Goal: Navigation & Orientation: Find specific page/section

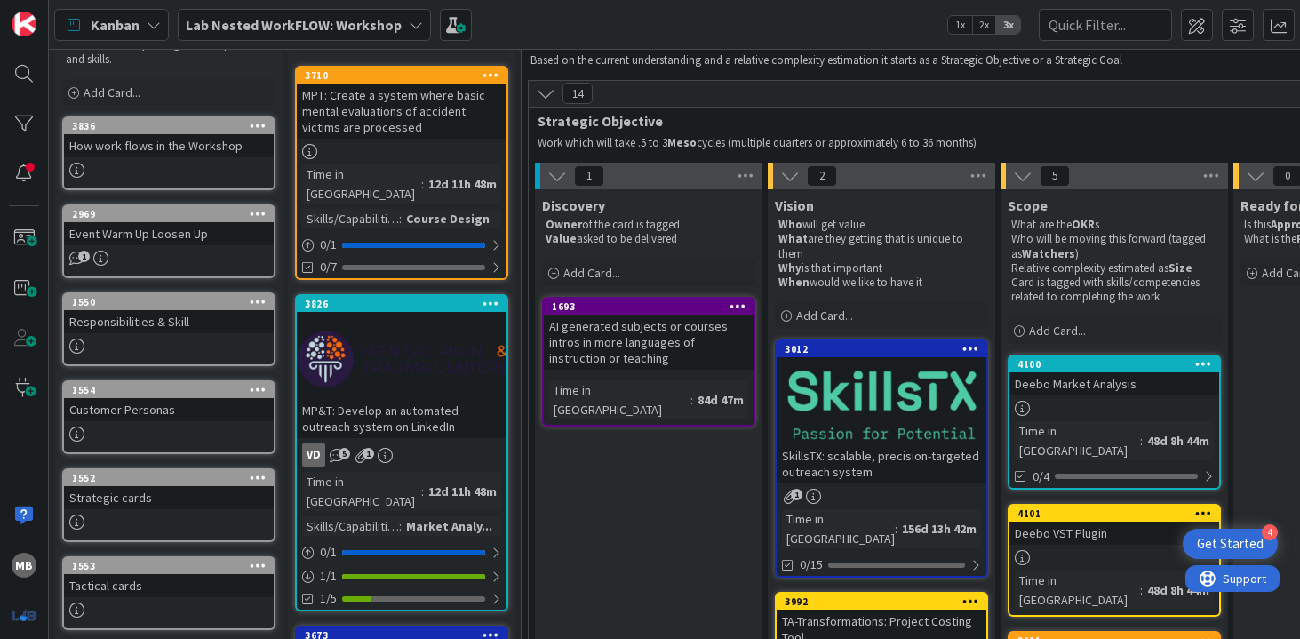
scroll to position [93, 0]
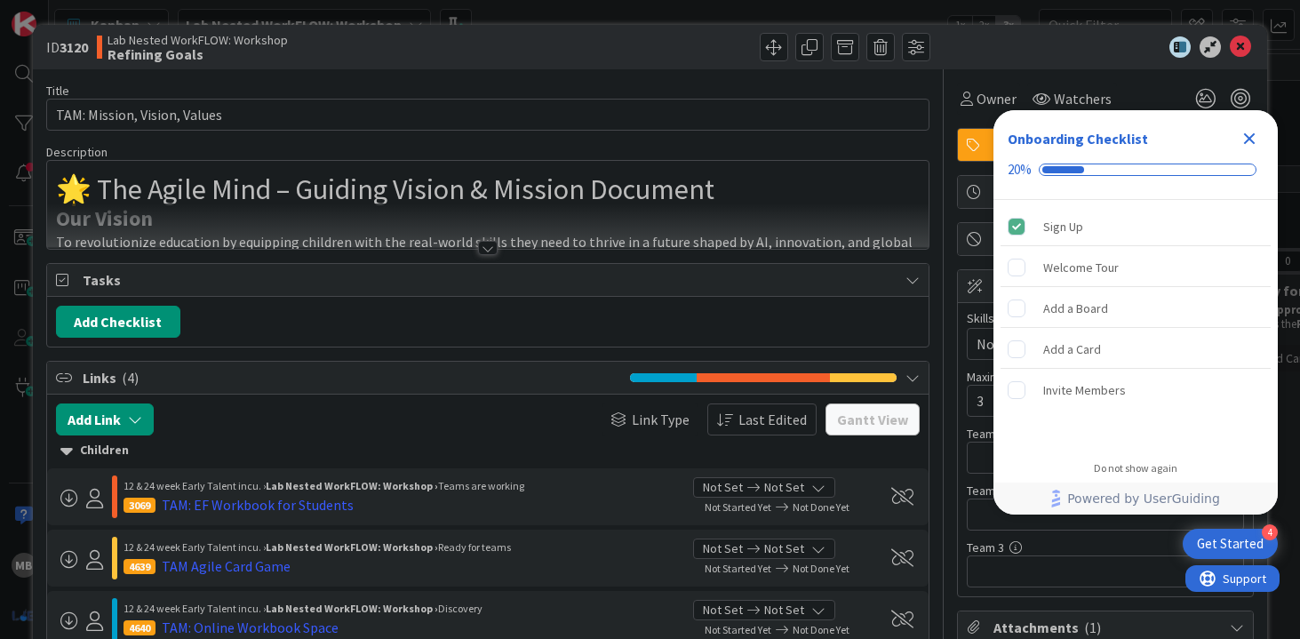
click at [1248, 139] on icon "Close Checklist" at bounding box center [1250, 139] width 12 height 12
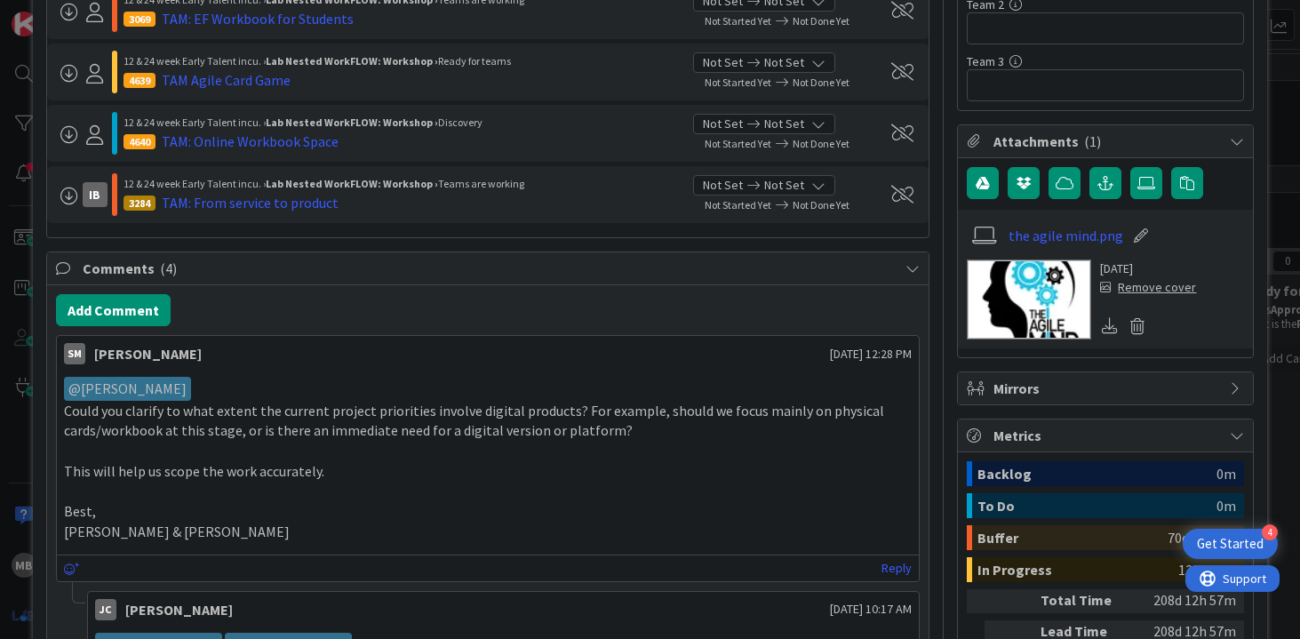
scroll to position [481, 0]
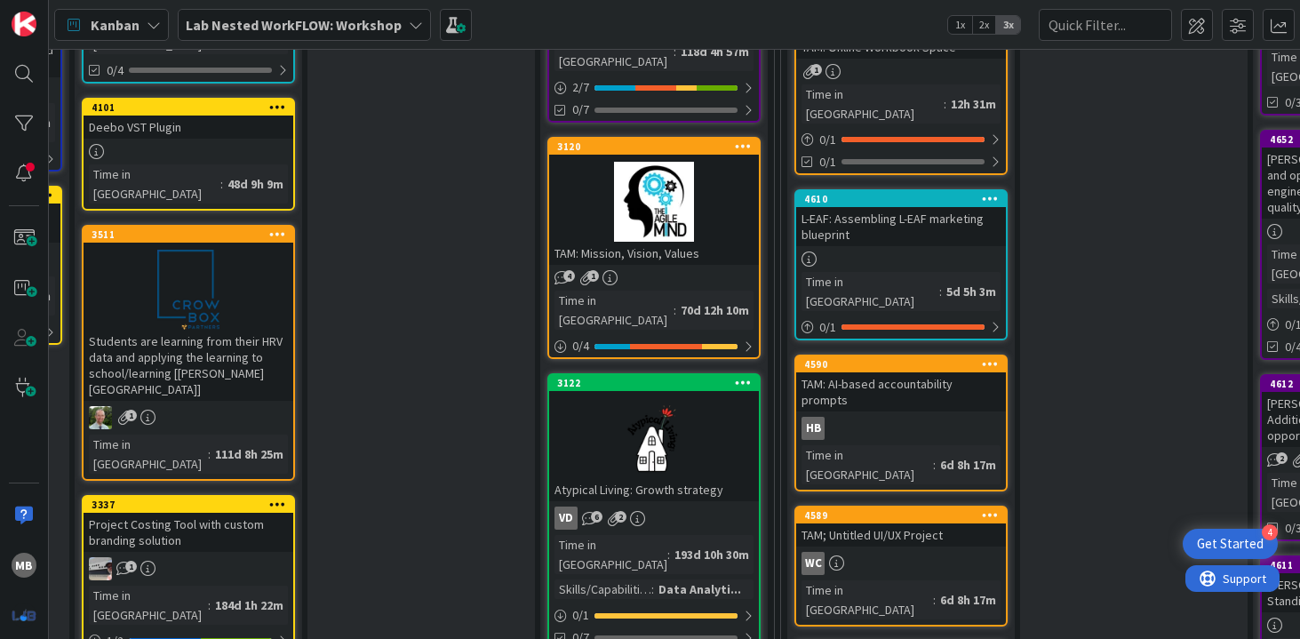
scroll to position [490, 926]
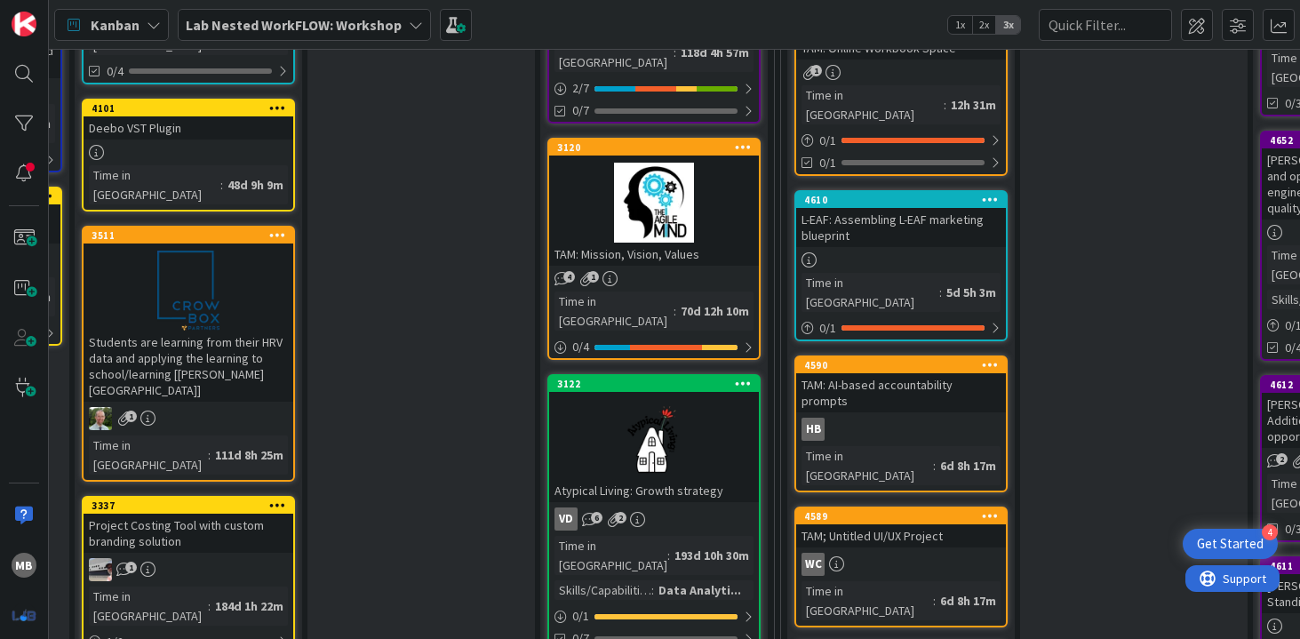
click at [658, 243] on div "TAM: Mission, Vision, Values" at bounding box center [654, 254] width 210 height 23
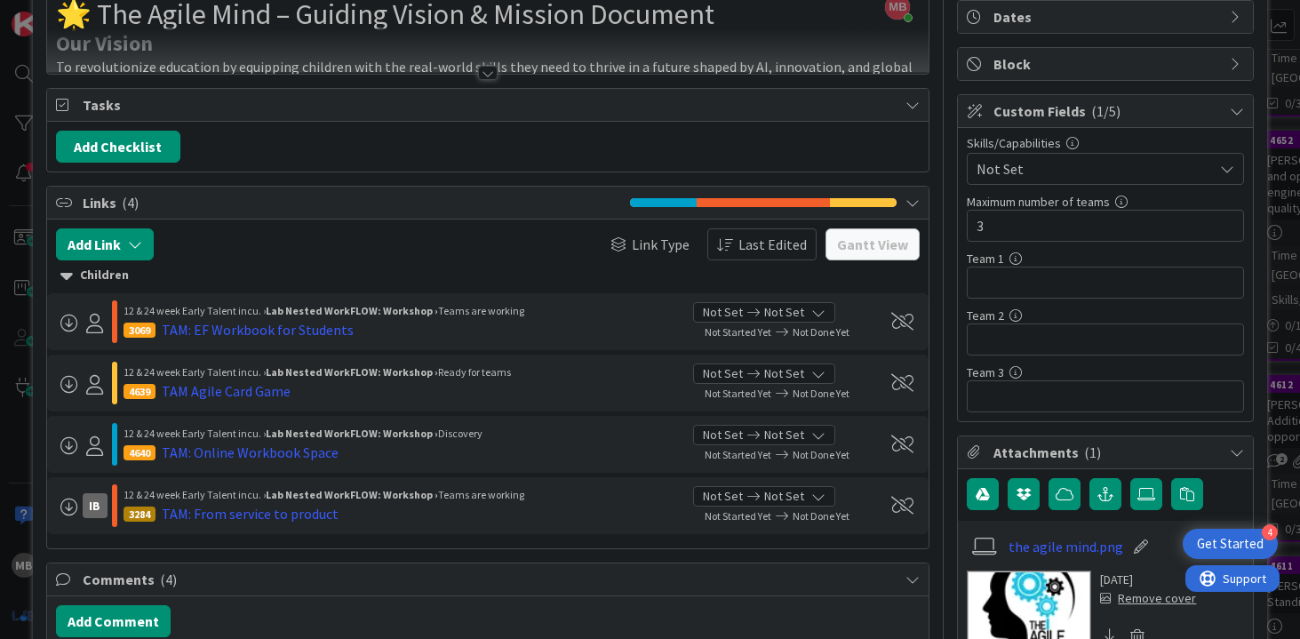
scroll to position [172, 0]
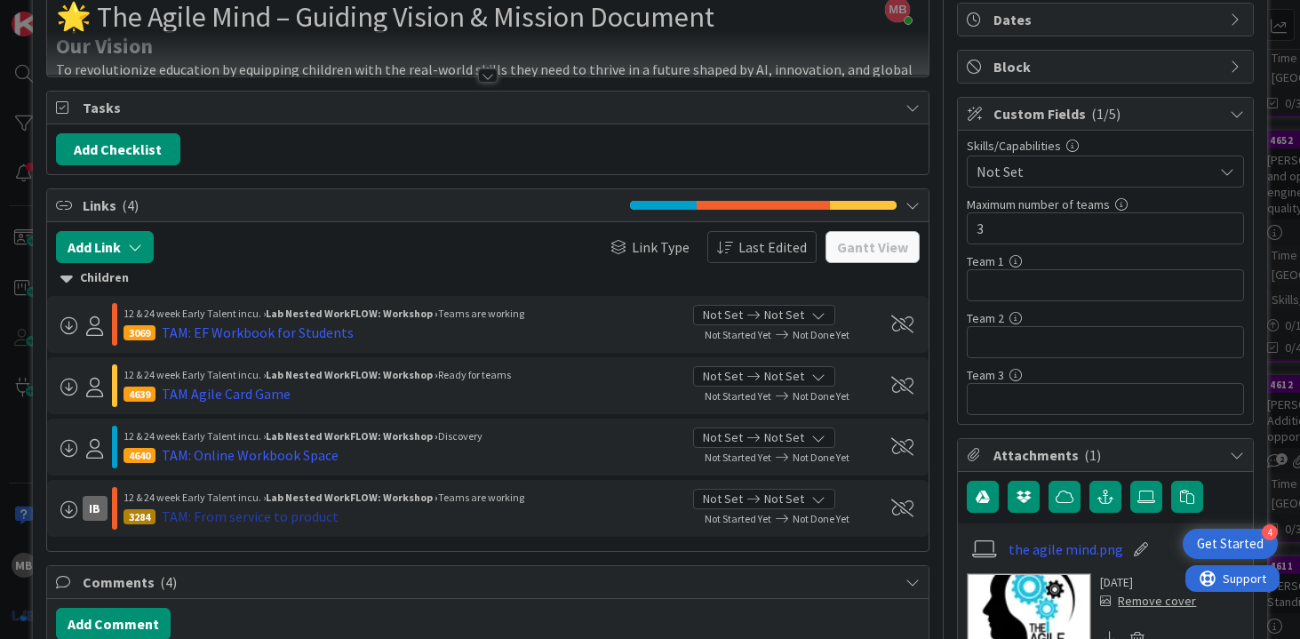
click at [227, 514] on div "TAM: From service to product" at bounding box center [250, 515] width 177 height 21
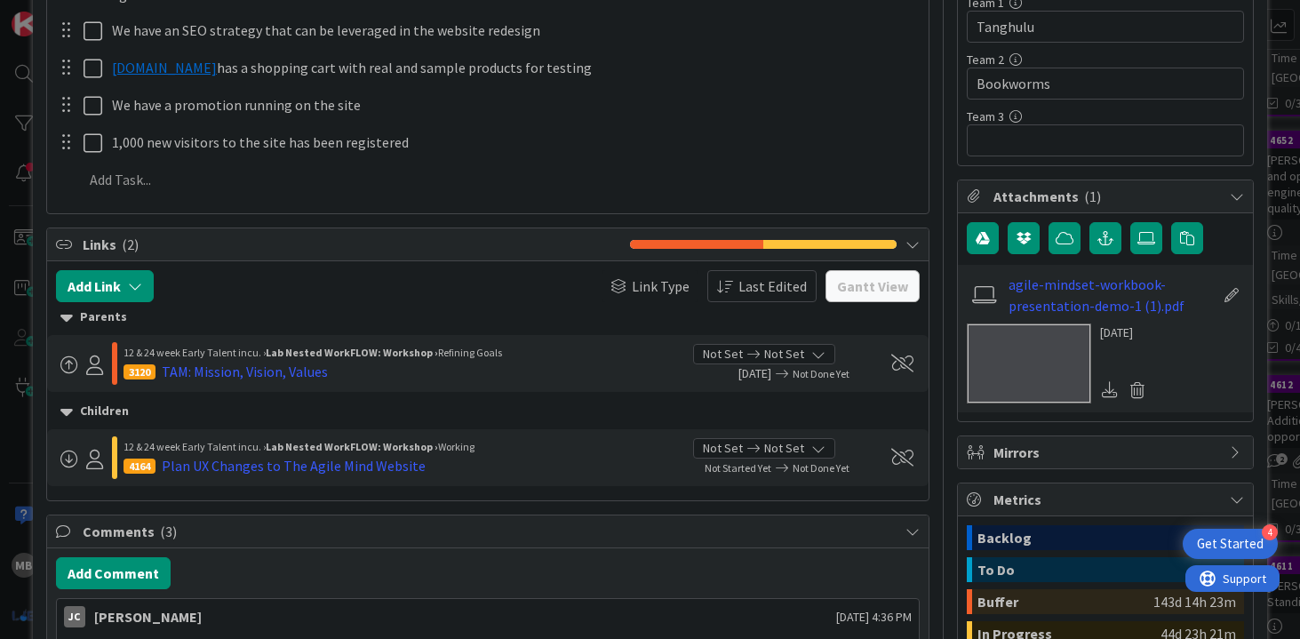
scroll to position [437, 0]
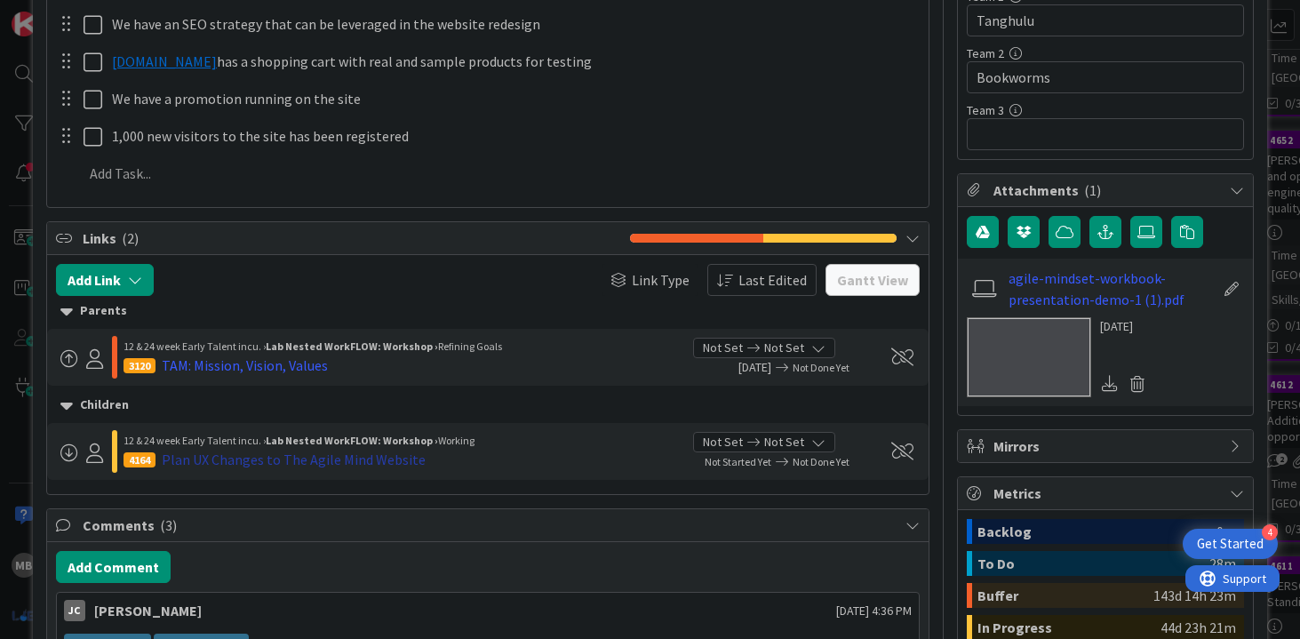
click at [333, 449] on div "Plan UX Changes to The Agile Mind Website" at bounding box center [294, 459] width 264 height 21
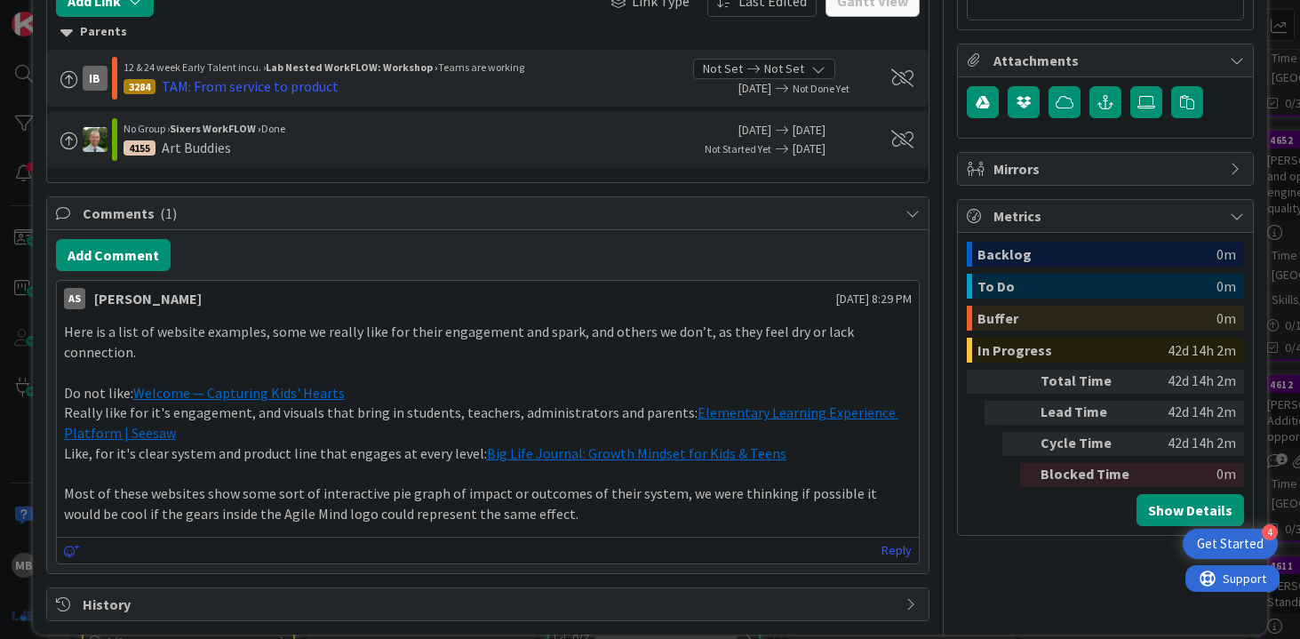
scroll to position [566, 0]
click at [866, 384] on p "Do not like: Welcome — Capturing Kids' Hearts" at bounding box center [488, 394] width 848 height 20
click at [684, 363] on p at bounding box center [488, 373] width 848 height 20
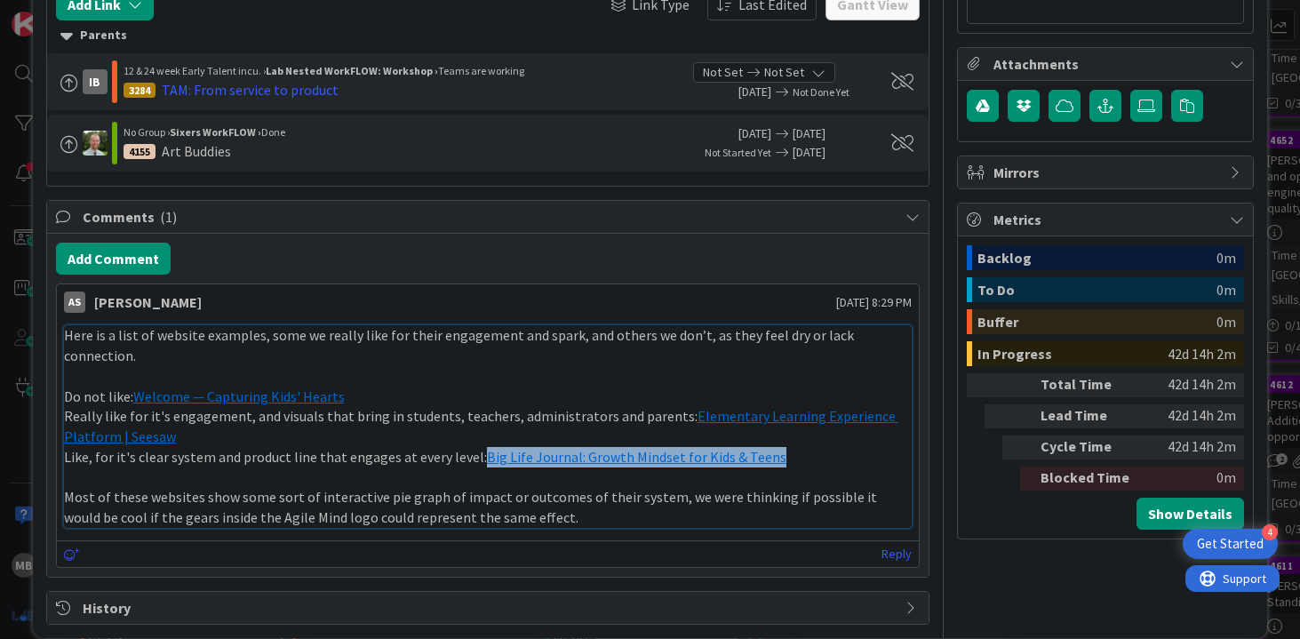
scroll to position [567, 0]
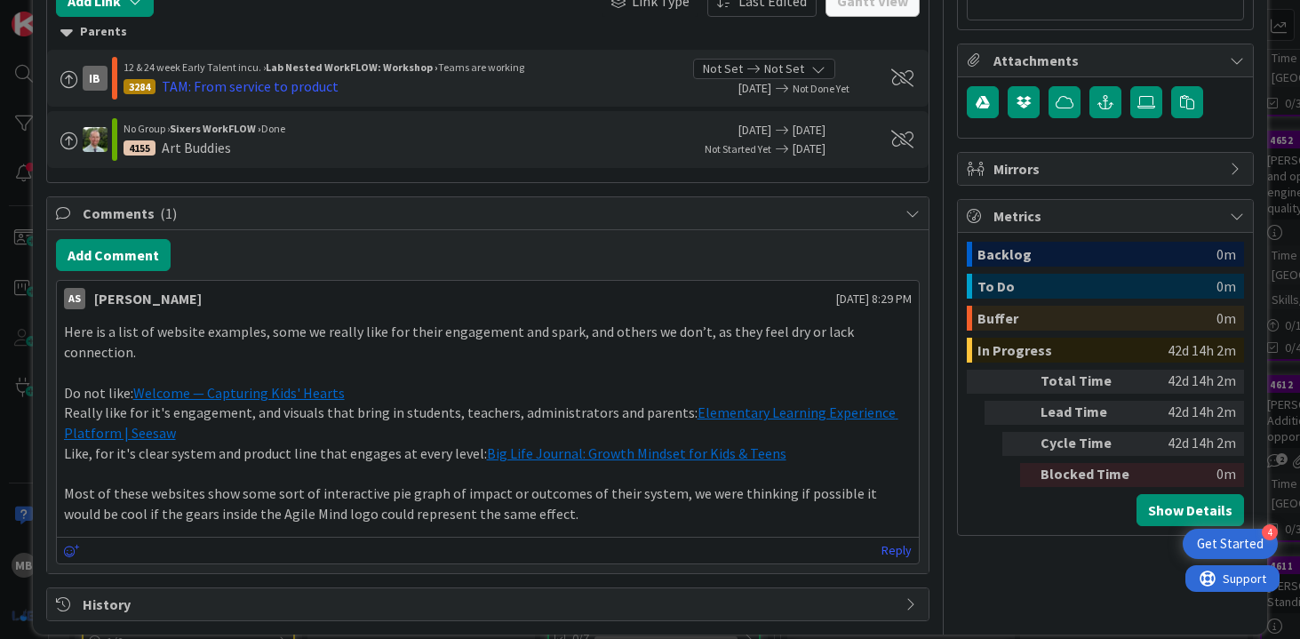
click at [858, 237] on div "Add Comment AS Amy Seibert August 06 2025 8:29 PM Here is a list of website exa…" at bounding box center [488, 401] width 882 height 342
click at [918, 205] on div "Comments ( 1 )" at bounding box center [488, 213] width 882 height 33
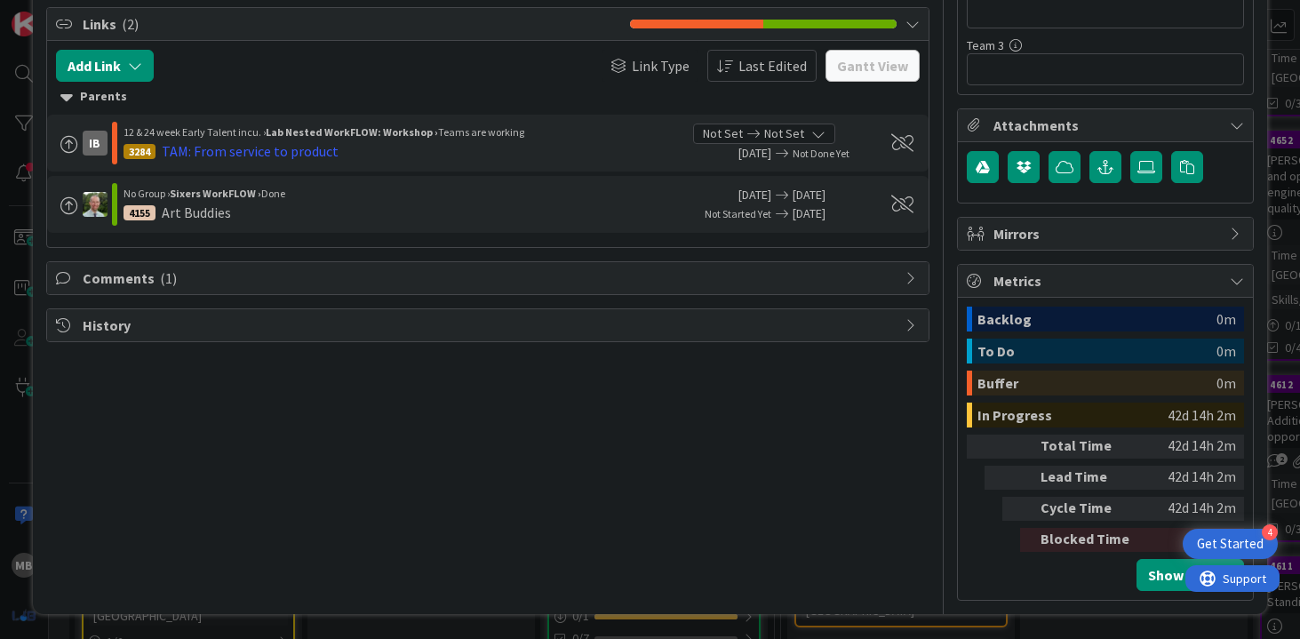
click at [911, 281] on icon at bounding box center [912, 278] width 14 height 14
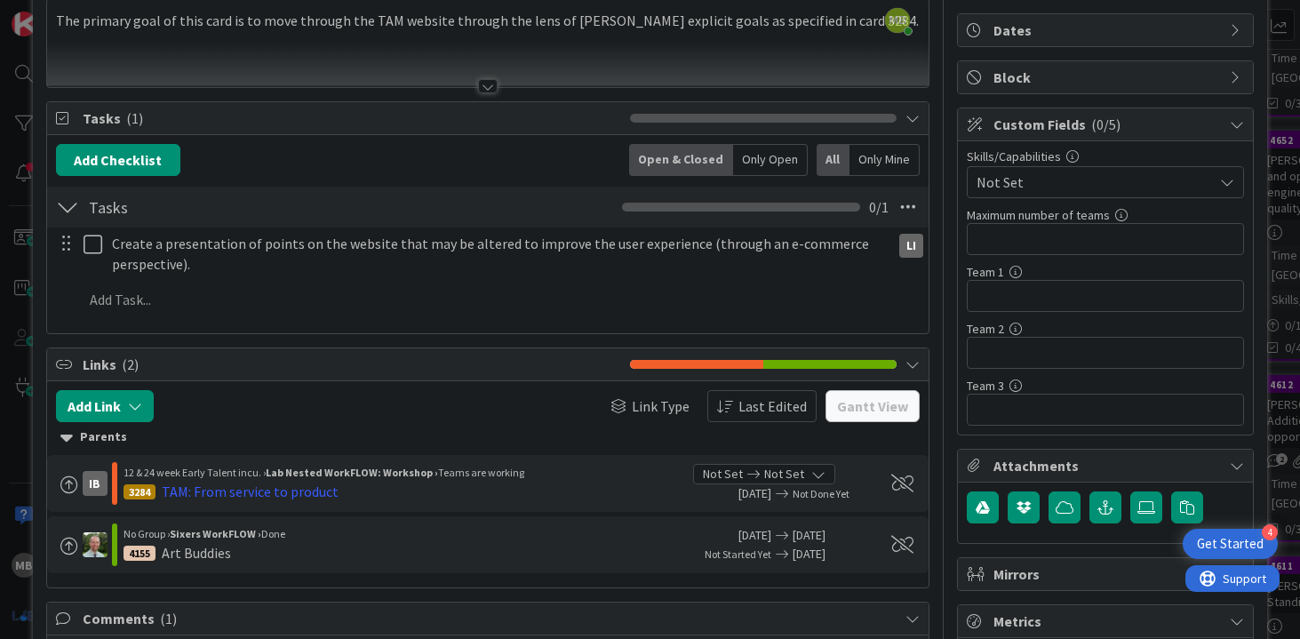
scroll to position [0, 0]
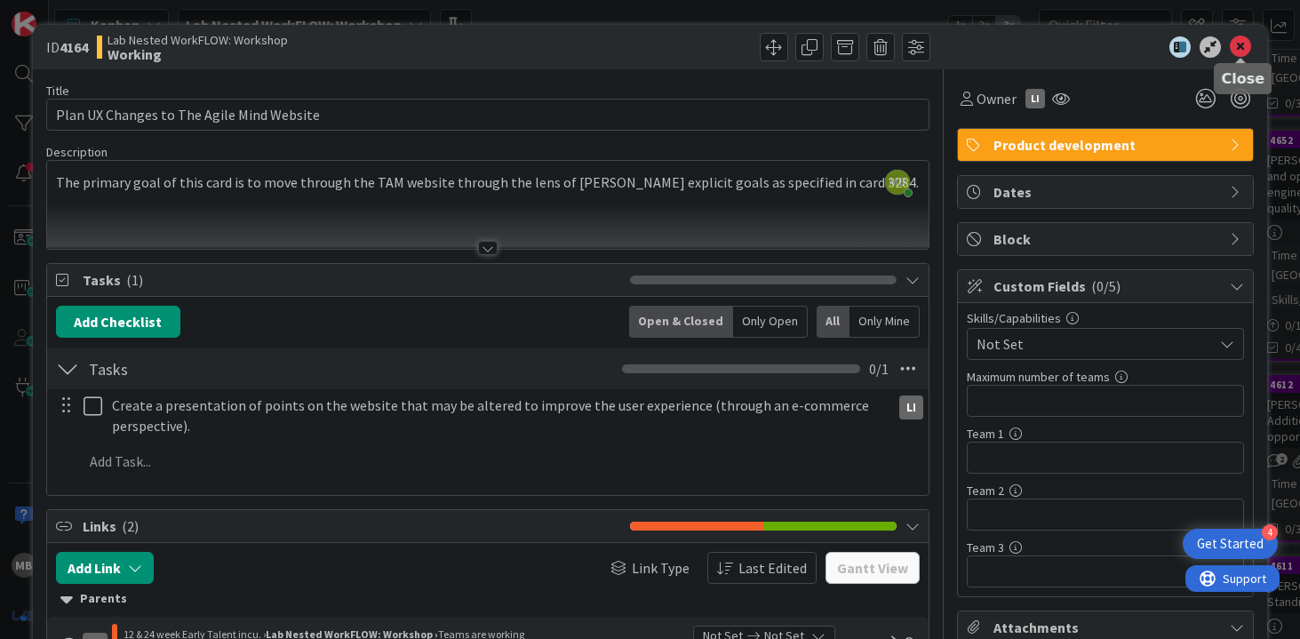
click at [1242, 39] on icon at bounding box center [1239, 46] width 21 height 21
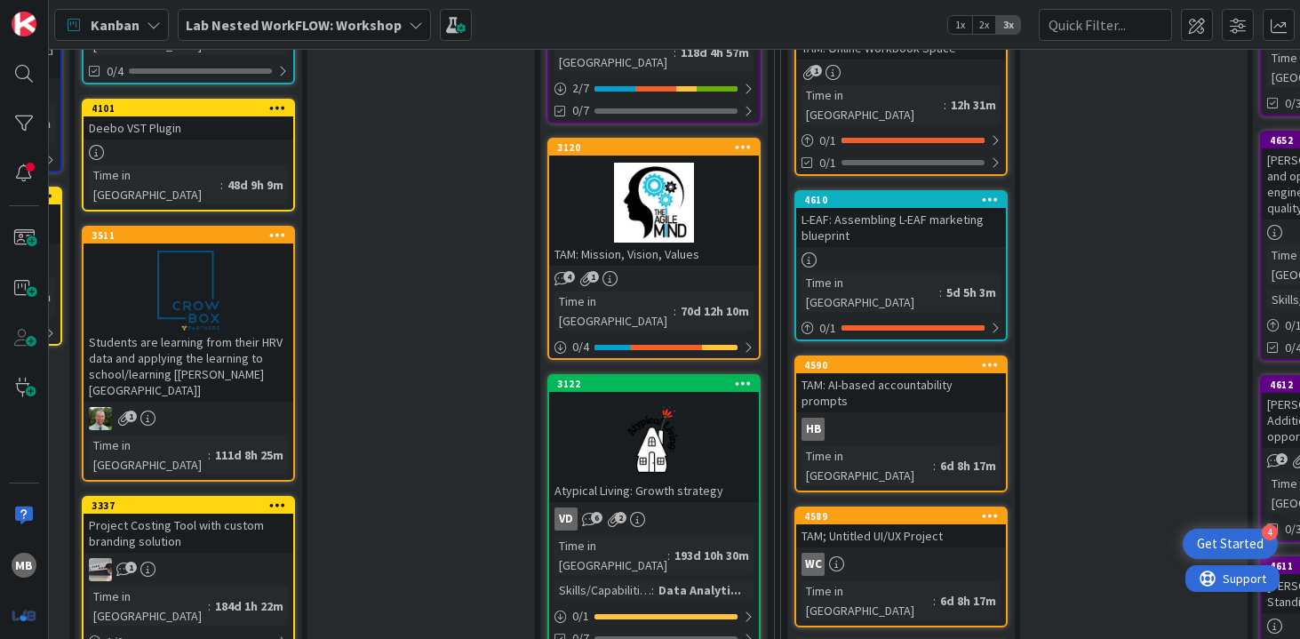
click at [640, 243] on div "TAM: Mission, Vision, Values" at bounding box center [654, 254] width 210 height 23
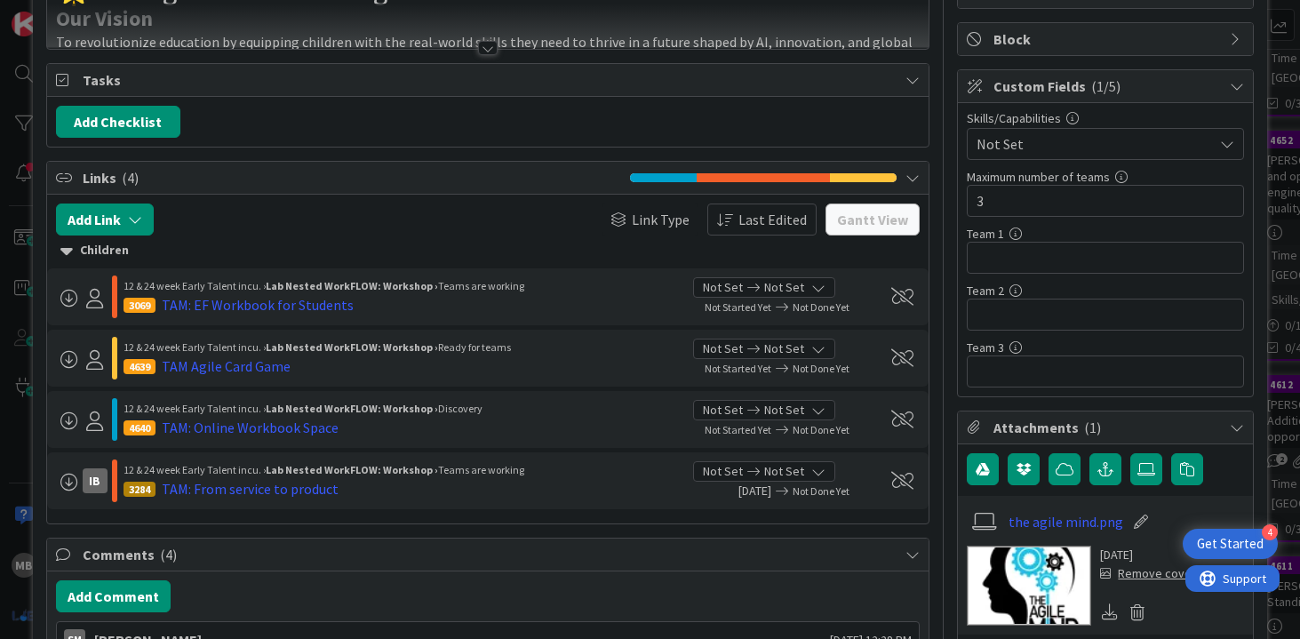
scroll to position [203, 0]
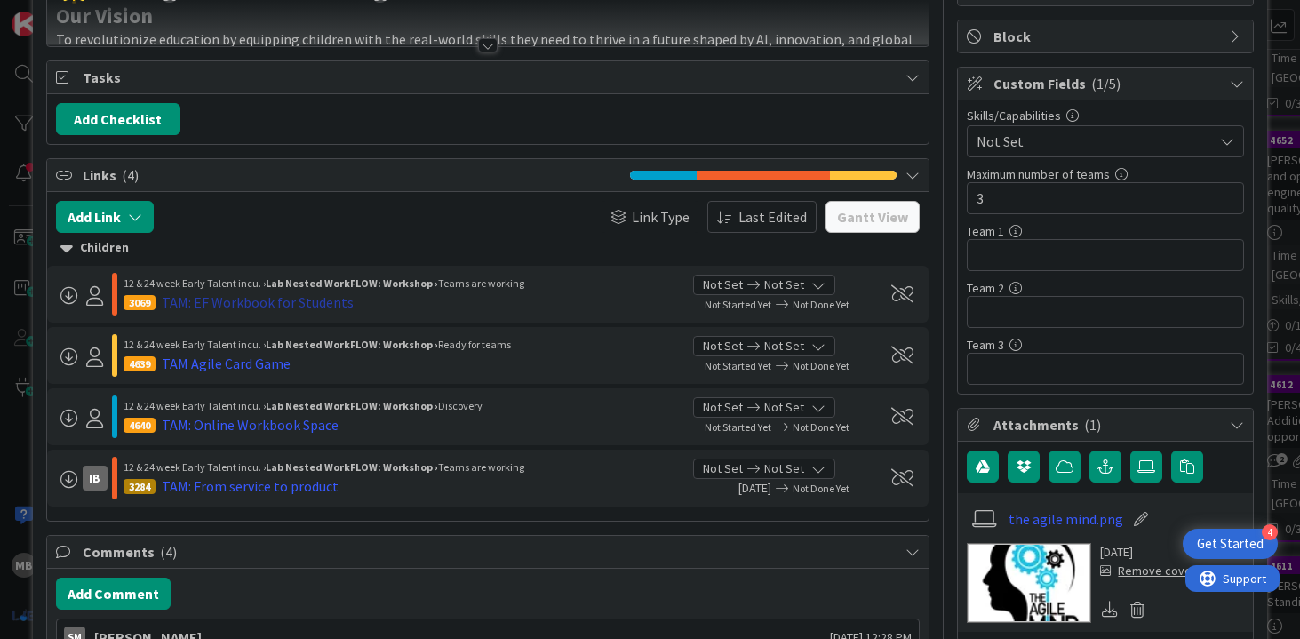
click at [309, 307] on div "TAM: EF Workbook for Students" at bounding box center [258, 301] width 192 height 21
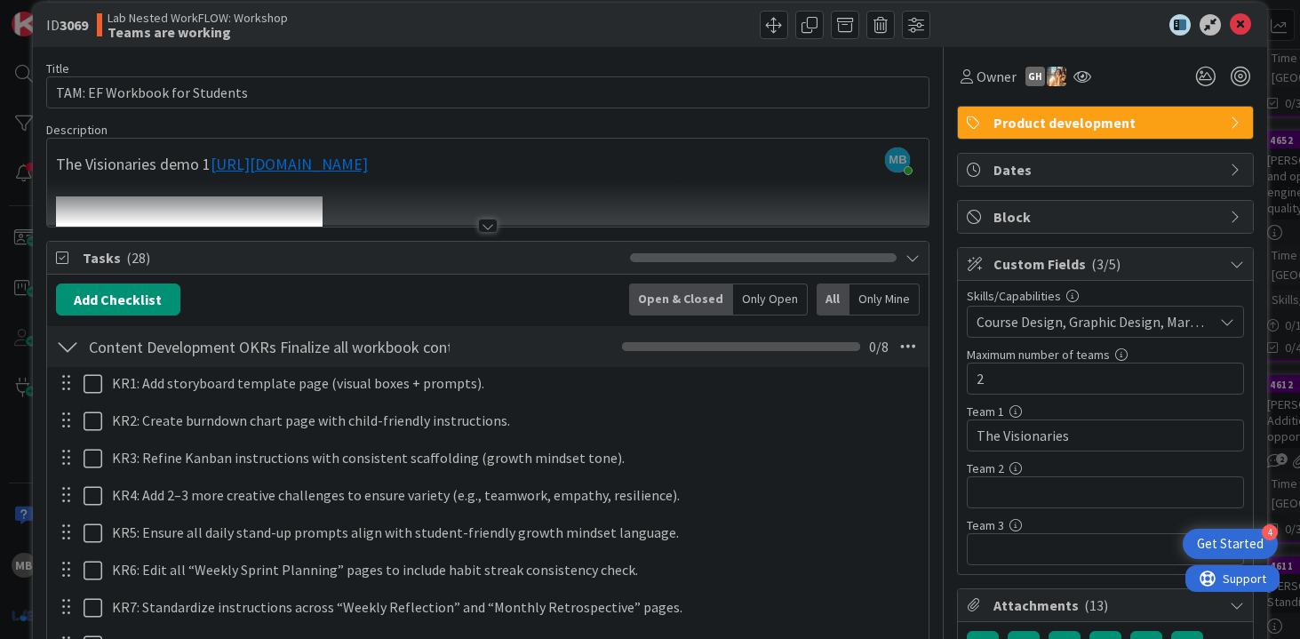
scroll to position [42, 0]
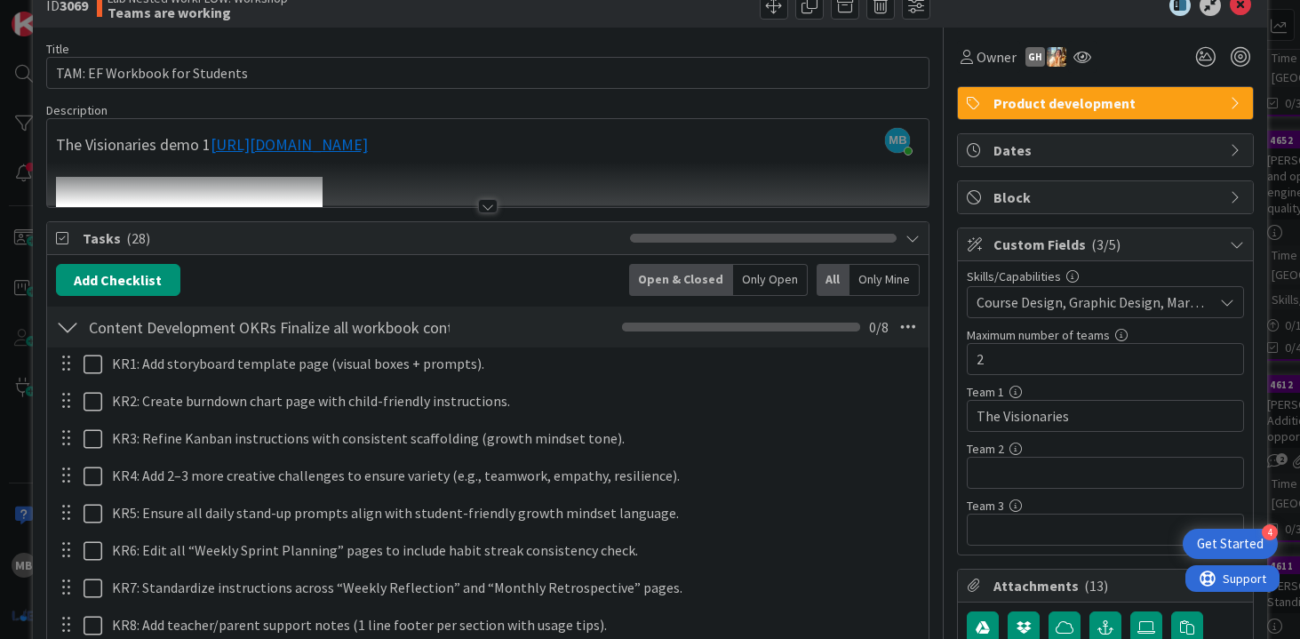
click at [482, 208] on div at bounding box center [488, 206] width 20 height 14
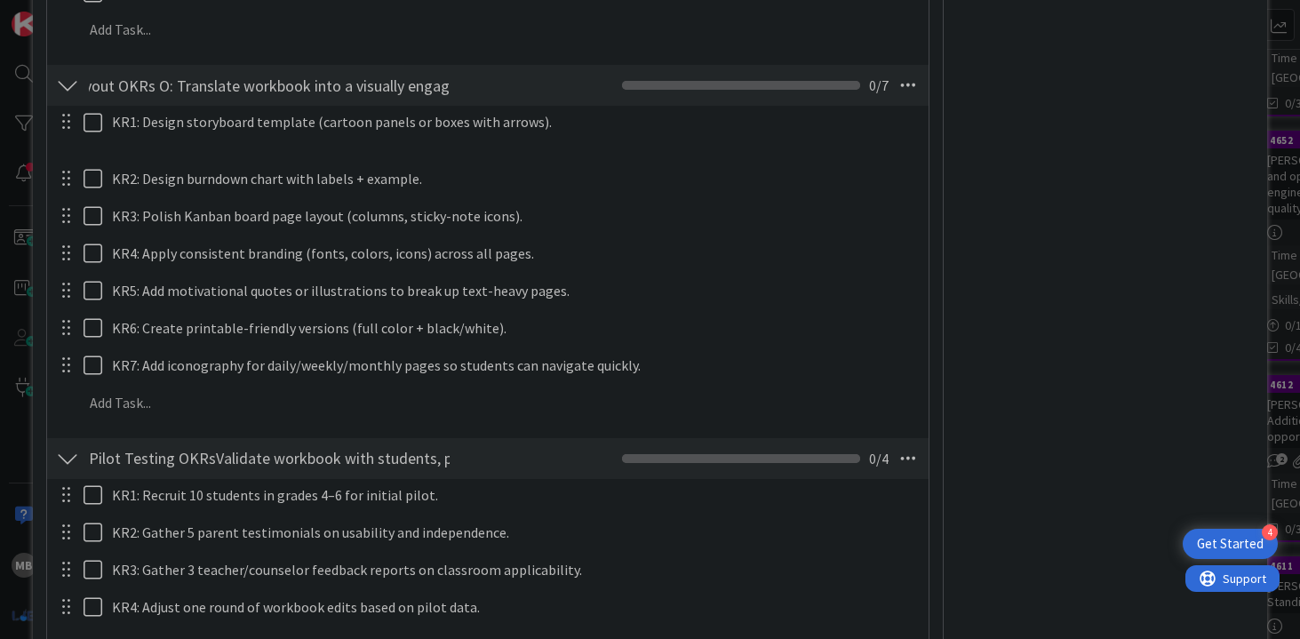
scroll to position [3132, 0]
